Goal: Transaction & Acquisition: Obtain resource

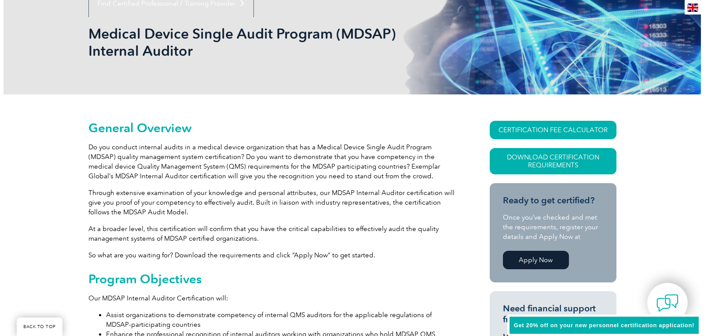
scroll to position [132, 0]
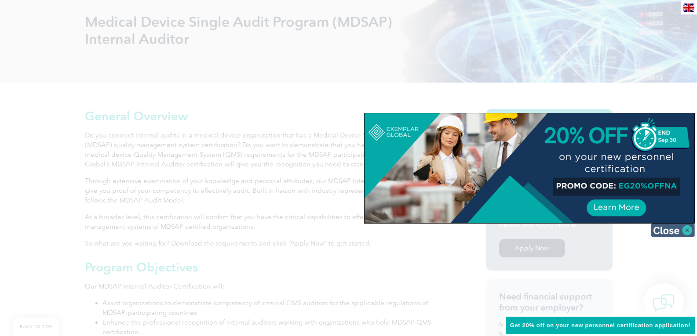
click at [684, 234] on img at bounding box center [673, 230] width 44 height 13
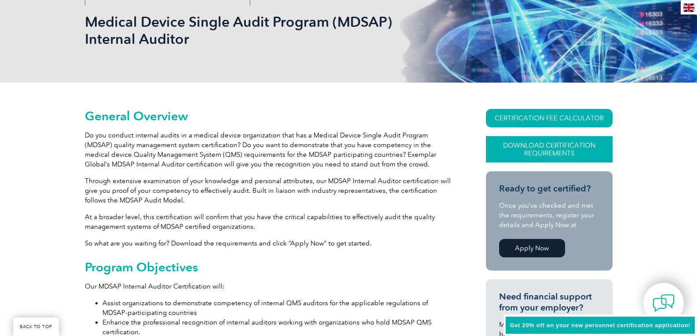
click at [576, 152] on link "Download Certification Requirements" at bounding box center [549, 149] width 127 height 26
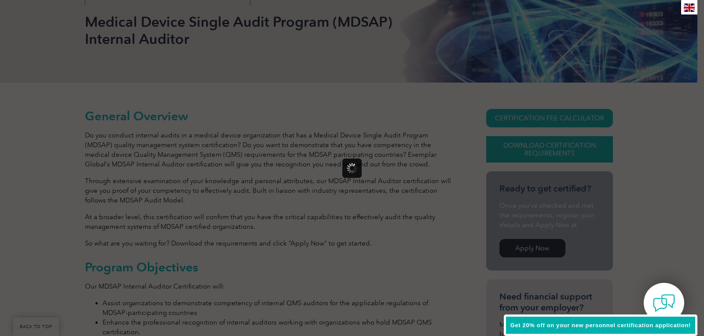
scroll to position [0, 0]
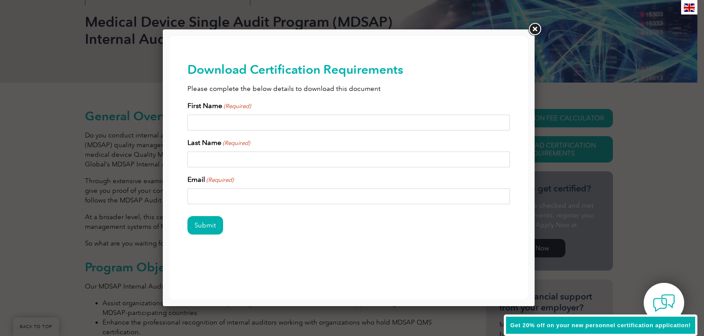
click at [317, 121] on input "First Name (Required)" at bounding box center [348, 123] width 323 height 16
type input "v"
type input "Vaishnavi"
click at [262, 159] on input "Last Name (Required)" at bounding box center [348, 160] width 323 height 16
type input "Salunke"
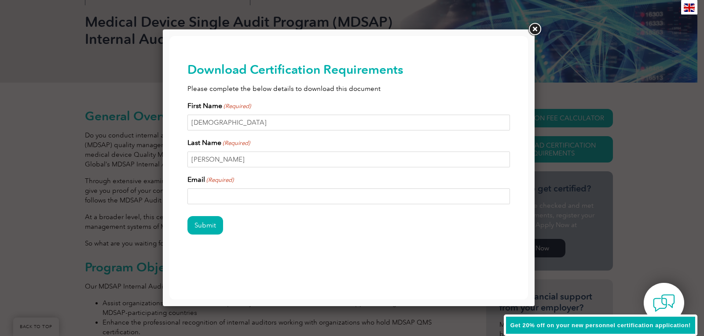
click at [247, 194] on input "Email (Required)" at bounding box center [348, 197] width 323 height 16
type input "vaishnavisalunke259@gmail.com"
click at [204, 229] on input "Submit" at bounding box center [205, 225] width 36 height 18
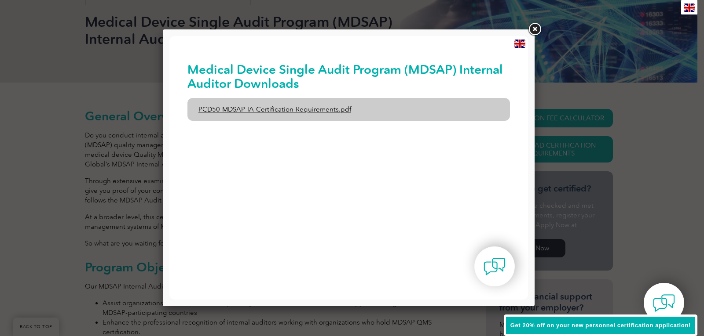
click at [328, 113] on link "PCD50-MDSAP-IA-Certification-Requirements.pdf" at bounding box center [348, 109] width 323 height 23
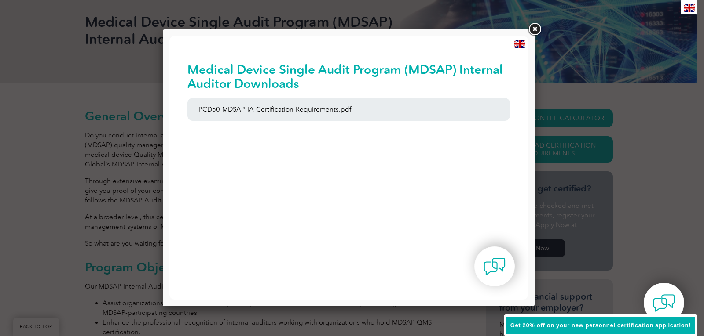
click at [532, 29] on link at bounding box center [534, 30] width 16 height 16
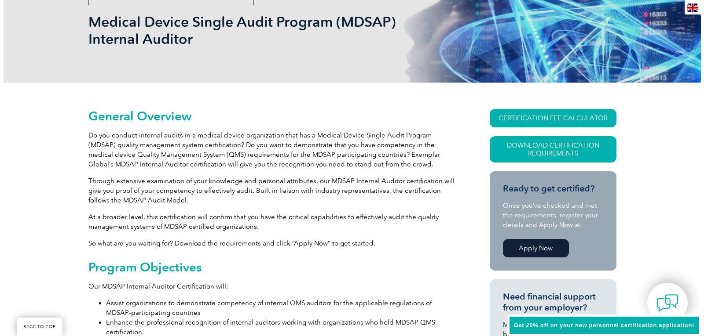
scroll to position [176, 0]
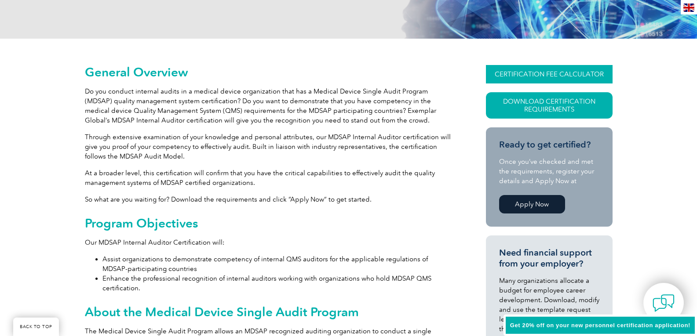
click at [565, 70] on link "CERTIFICATION FEE CALCULATOR" at bounding box center [549, 74] width 127 height 18
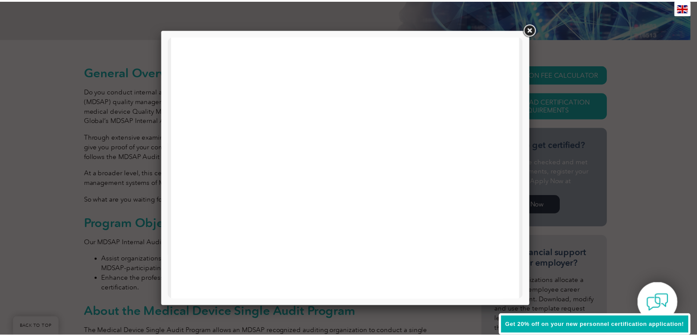
scroll to position [264, 0]
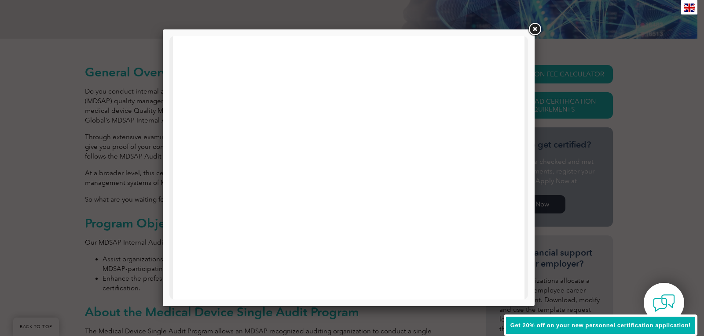
click at [536, 31] on link at bounding box center [534, 30] width 16 height 16
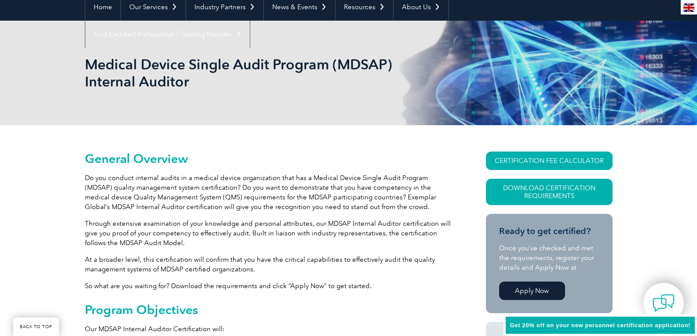
scroll to position [88, 0]
